Goal: Communication & Community: Answer question/provide support

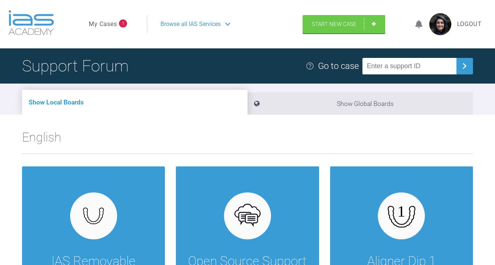
click at [122, 26] on span "1" at bounding box center [123, 23] width 8 height 8
click at [104, 25] on link "My Cases" at bounding box center [103, 24] width 28 height 10
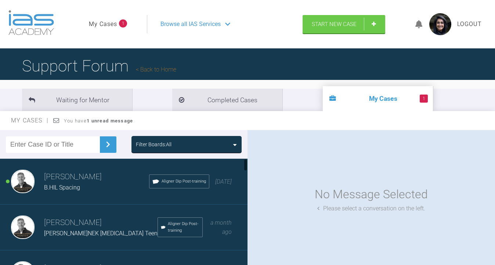
click at [69, 180] on h3 "[PERSON_NAME]" at bounding box center [96, 177] width 105 height 12
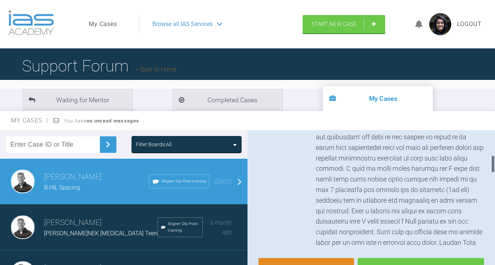
scroll to position [189, 0]
click at [293, 258] on link "Reply" at bounding box center [305, 269] width 95 height 23
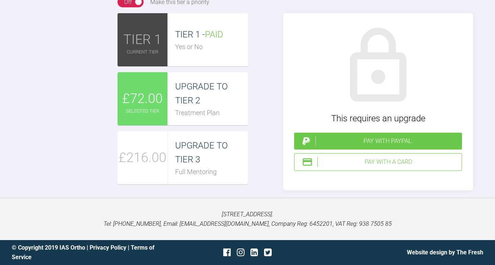
scroll to position [957, 0]
click at [220, 126] on div "UPGRADE TO TIER 2 Treatment Plan" at bounding box center [208, 98] width 80 height 53
click at [148, 110] on span "£72.00" at bounding box center [142, 98] width 40 height 21
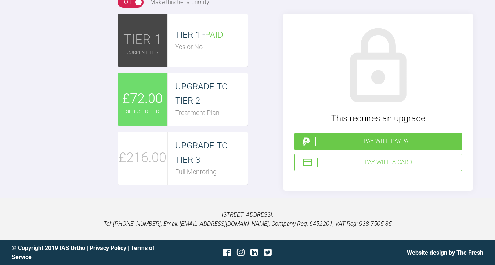
scroll to position [919, 0]
type textarea "h"
paste textarea "[URL][DOMAIN_NAME][MEDICAL_DATA]"
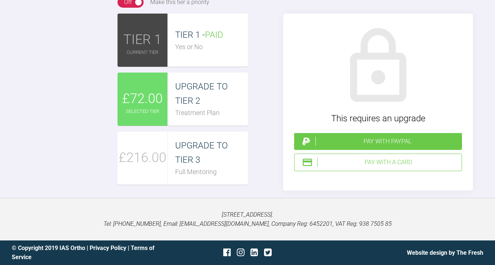
type textarea "Hi [PERSON_NAME], Thanks for looking at this. This is the CC I have got back: […"
click at [228, 106] on span "UPGRADE TO TIER 2" at bounding box center [201, 94] width 53 height 24
click at [375, 167] on div "Pay with a Card" at bounding box center [387, 163] width 141 height 10
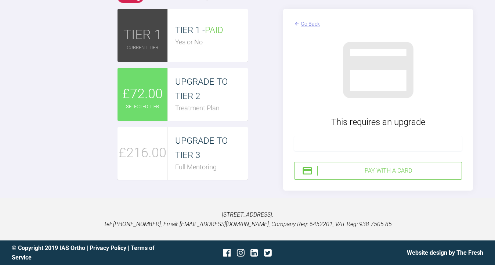
click at [415, 176] on div "Pay with a Card" at bounding box center [387, 171] width 141 height 10
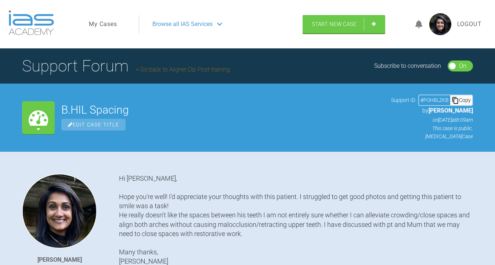
scroll to position [0, 0]
click at [101, 27] on link "My Cases" at bounding box center [103, 24] width 28 height 10
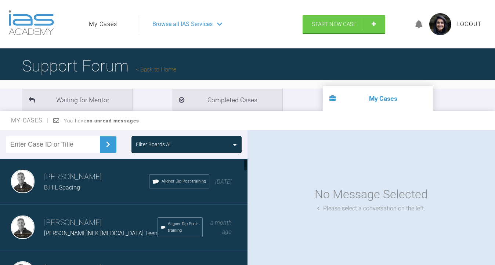
click at [84, 225] on h3 "[PERSON_NAME]" at bounding box center [100, 223] width 113 height 12
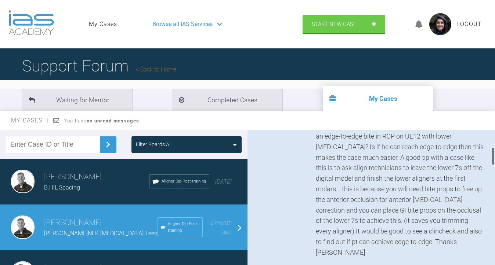
scroll to position [141, 0]
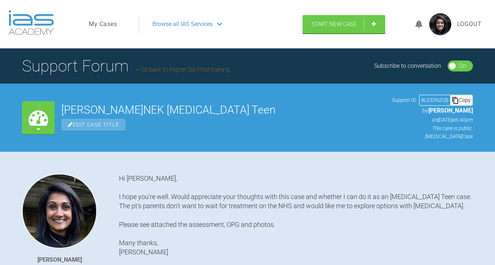
scroll to position [912, 0]
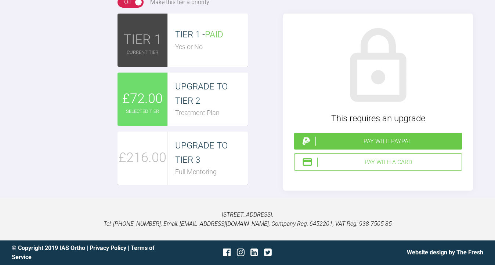
click at [214, 119] on div "Treatment Plan" at bounding box center [211, 113] width 73 height 11
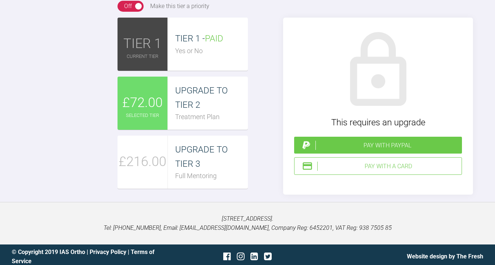
scroll to position [845, 0]
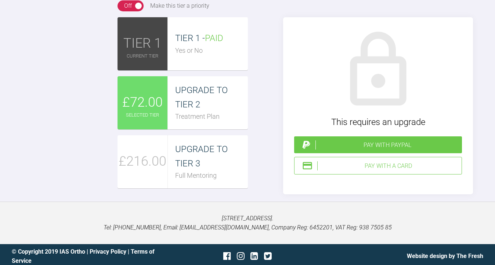
paste textarea "[URL][DOMAIN_NAME][MEDICAL_DATA]"
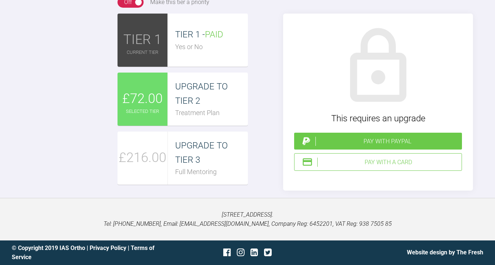
scroll to position [932, 0]
type textarea "Hi [PERSON_NAME], I hope you're well! I have made adjustments with the followin…"
click at [225, 106] on span "UPGRADE TO TIER 2" at bounding box center [201, 94] width 53 height 24
click at [376, 171] on div "Pay with a Card" at bounding box center [378, 162] width 168 height 18
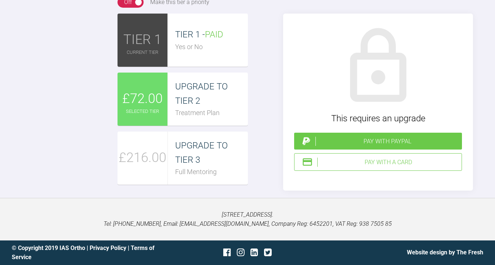
click at [365, 167] on div "Pay with a Card" at bounding box center [387, 163] width 141 height 10
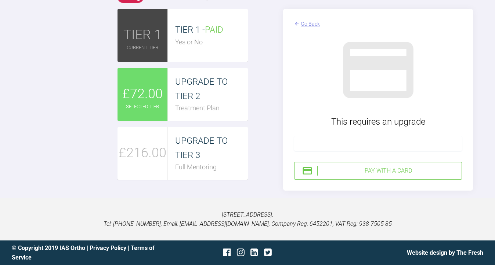
click at [362, 180] on div "Pay with a Card" at bounding box center [378, 171] width 168 height 18
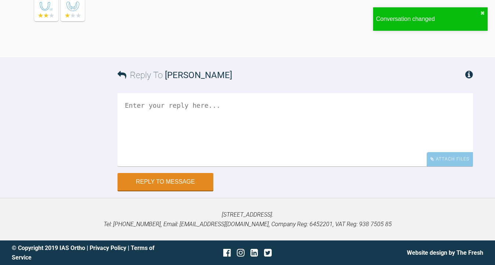
scroll to position [1014, 0]
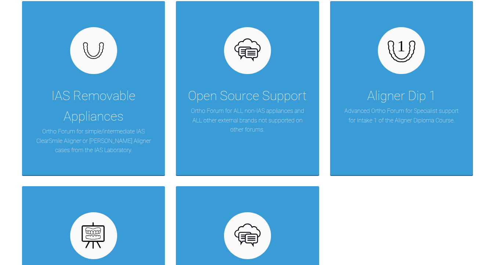
scroll to position [179, 0]
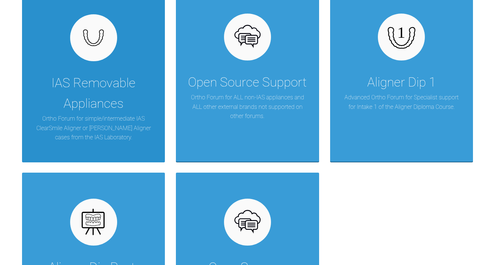
click at [108, 59] on div "IAS Removable Appliances Ortho Forum for simple/intermediate IAS ClearSmile Ali…" at bounding box center [93, 75] width 143 height 175
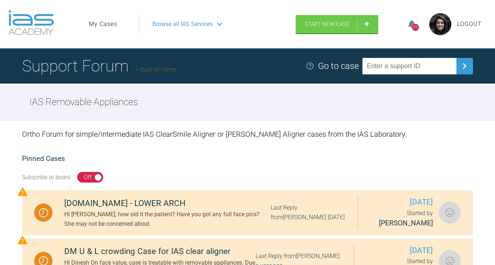
click at [205, 22] on span "Browse all IAS Services" at bounding box center [182, 24] width 60 height 10
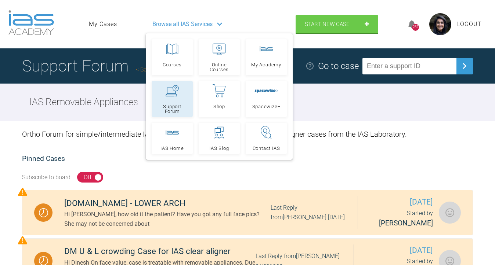
click at [188, 103] on link "Support Forum" at bounding box center [172, 99] width 41 height 36
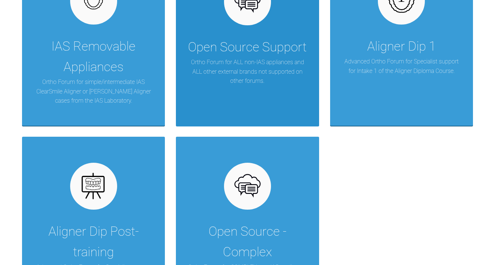
scroll to position [217, 0]
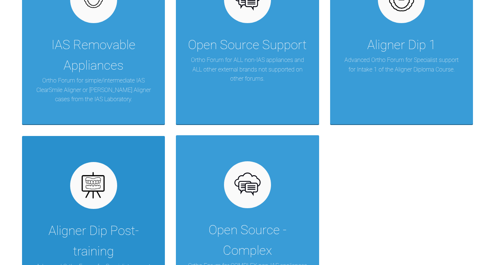
click at [95, 215] on div "Aligner Dip Post-training Advanced Ortho Forum for Specialist support for gradu…" at bounding box center [93, 223] width 143 height 175
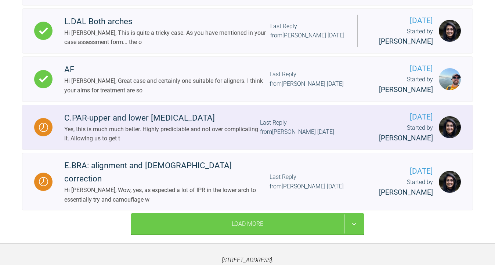
scroll to position [956, 0]
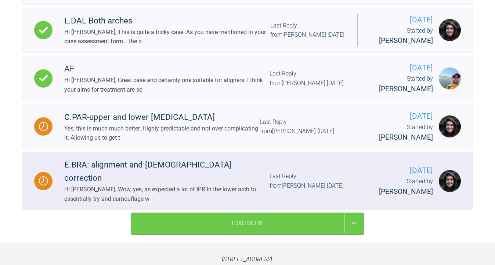
click at [167, 178] on div "E.BRA: alignment and [DEMOGRAPHIC_DATA] correction" at bounding box center [166, 172] width 205 height 26
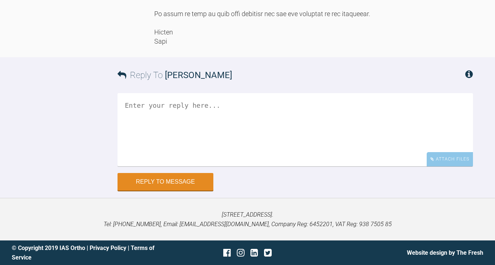
scroll to position [1834, 0]
